Goal: Find specific page/section: Find specific page/section

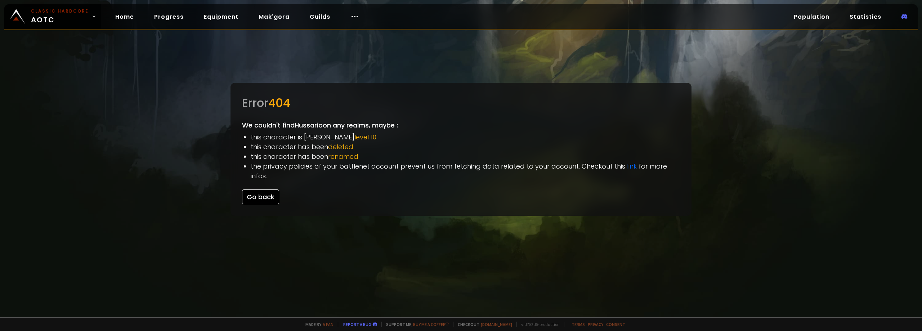
click at [262, 190] on button "Go back" at bounding box center [260, 197] width 37 height 15
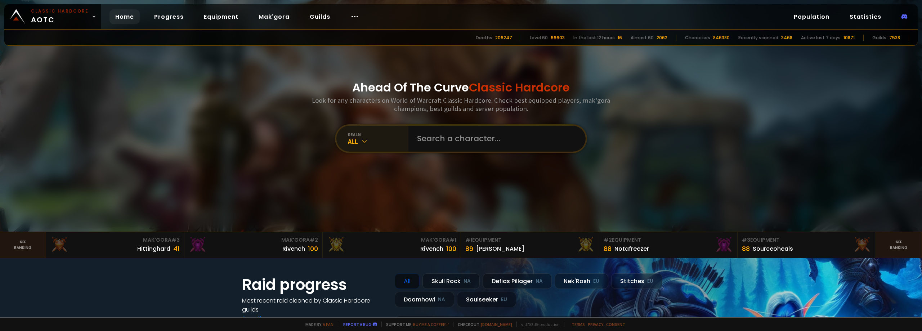
click at [390, 140] on div "All" at bounding box center [378, 141] width 61 height 8
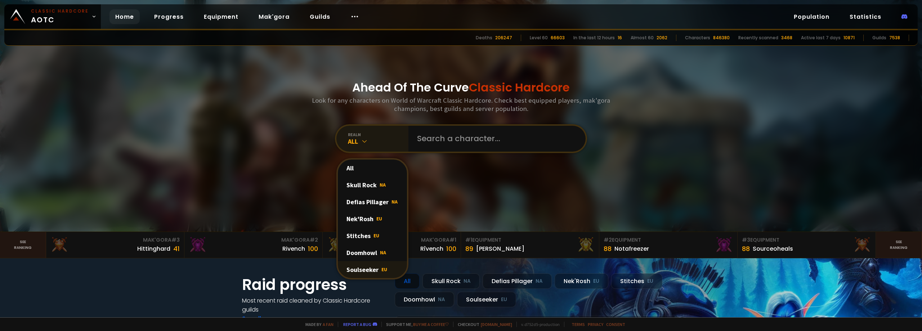
click at [378, 268] on div "Soulseeker EU" at bounding box center [372, 269] width 69 height 17
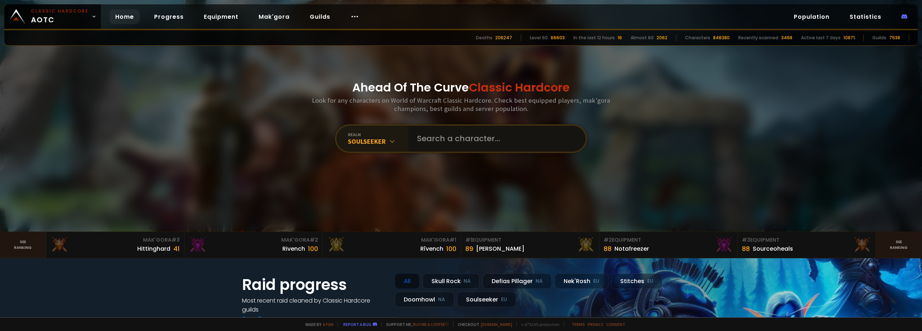
click at [483, 140] on input "text" at bounding box center [495, 139] width 164 height 26
type input "Hussario"
